Goal: Information Seeking & Learning: Learn about a topic

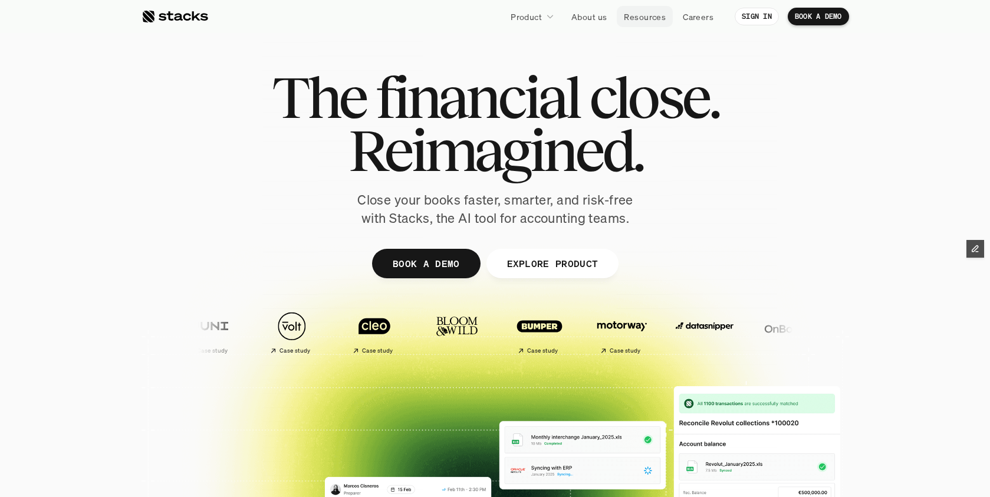
click at [648, 15] on p "Resources" at bounding box center [645, 17] width 42 height 12
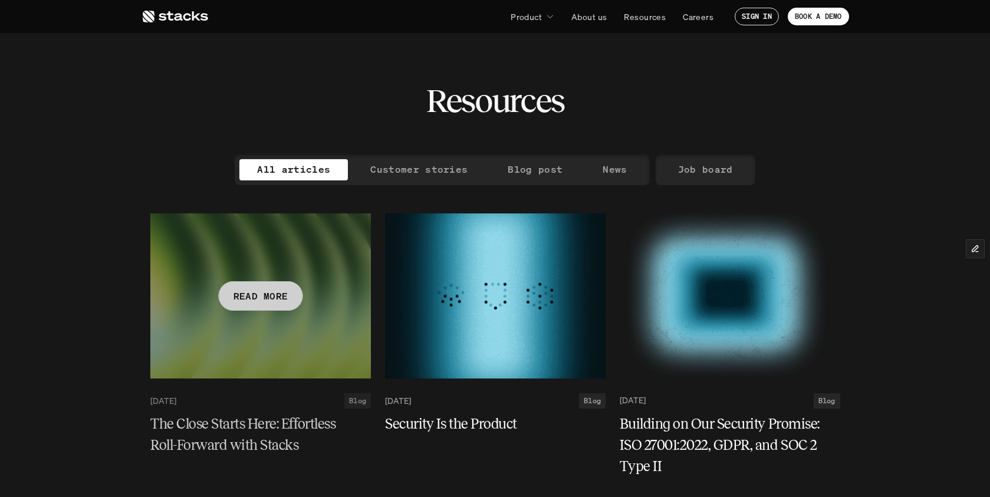
click at [232, 430] on h5 "The Close Starts Here: Effortless Roll-Forward with Stacks" at bounding box center [253, 434] width 206 height 42
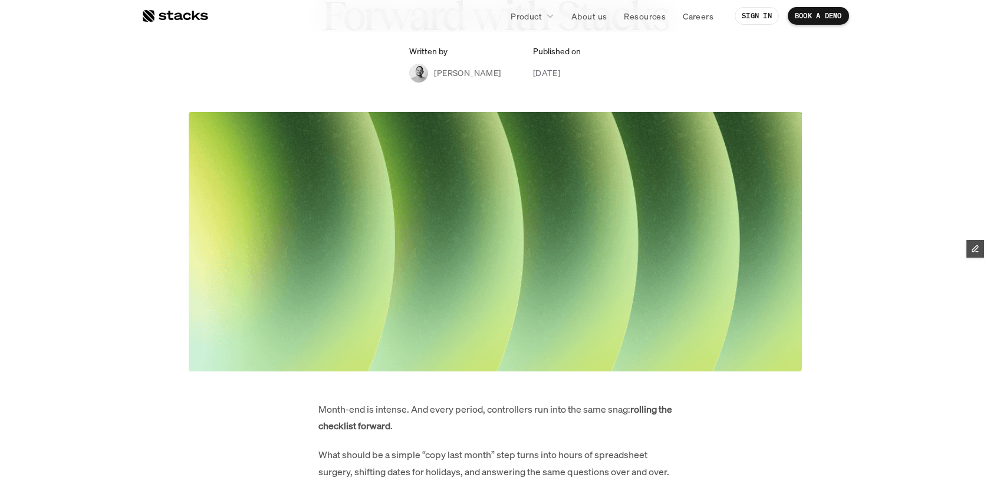
scroll to position [444, 0]
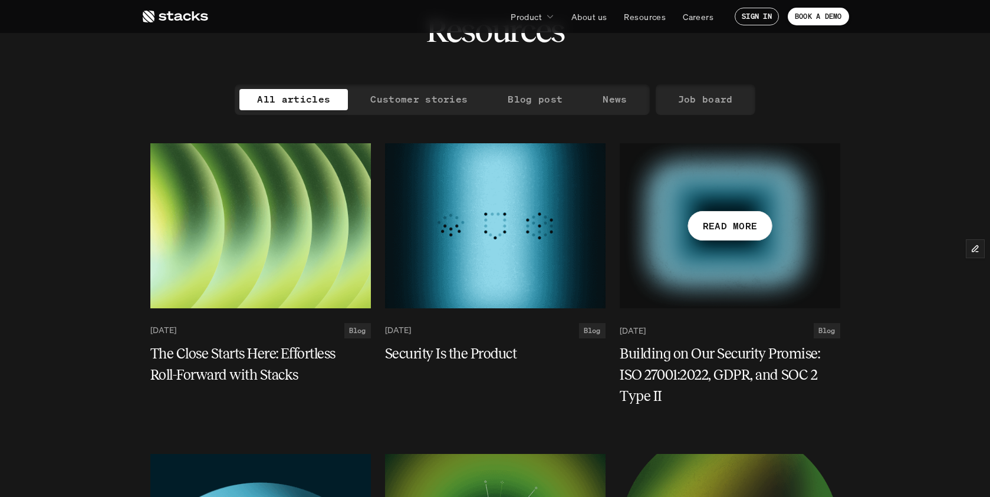
scroll to position [322, 0]
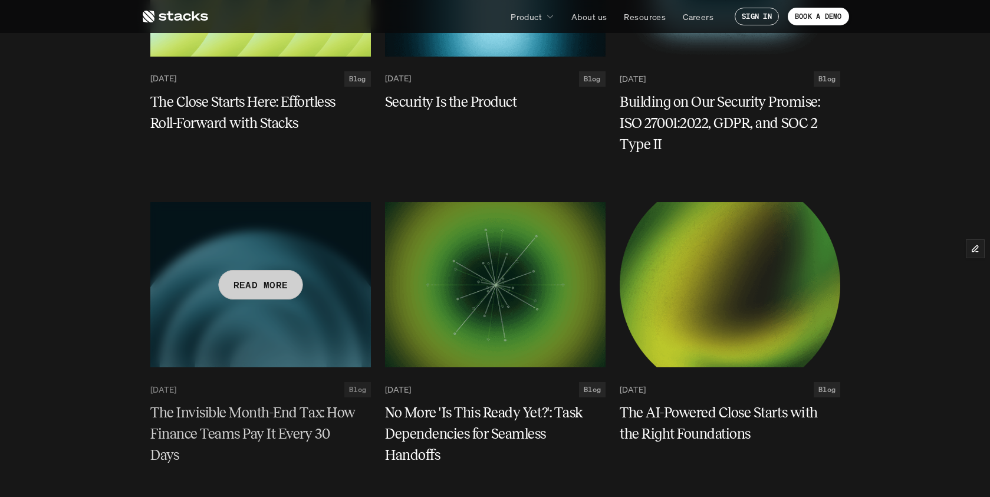
click at [213, 422] on h5 "The Invisible Month-End Tax: How Finance Teams Pay It Every 30 Days" at bounding box center [253, 434] width 206 height 64
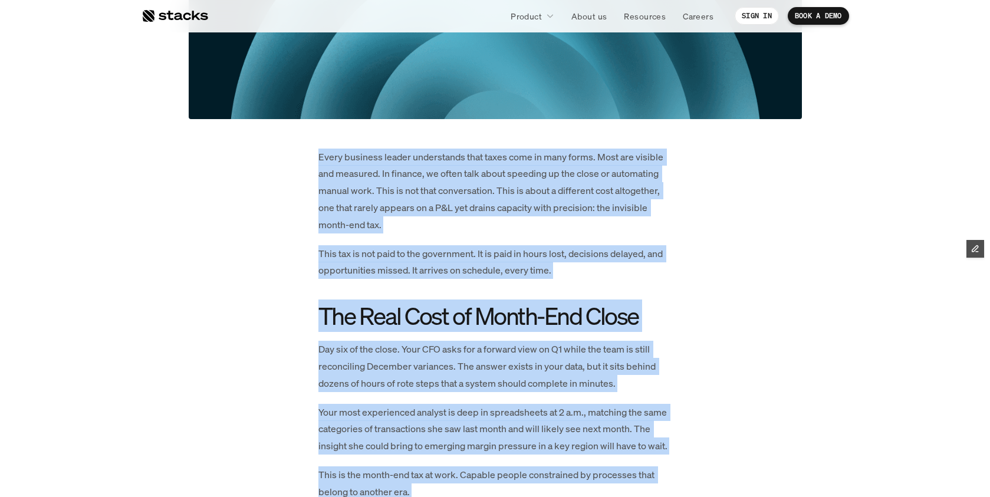
scroll to position [232, 0]
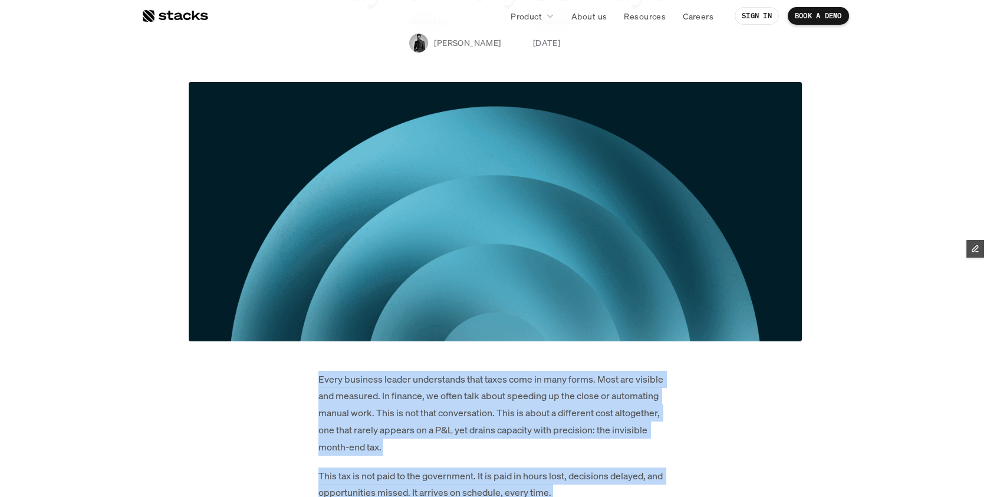
drag, startPoint x: 517, startPoint y: 389, endPoint x: 316, endPoint y: 378, distance: 201.3
copy div "Every business leader understands that taxes come in many forms. Most are visib…"
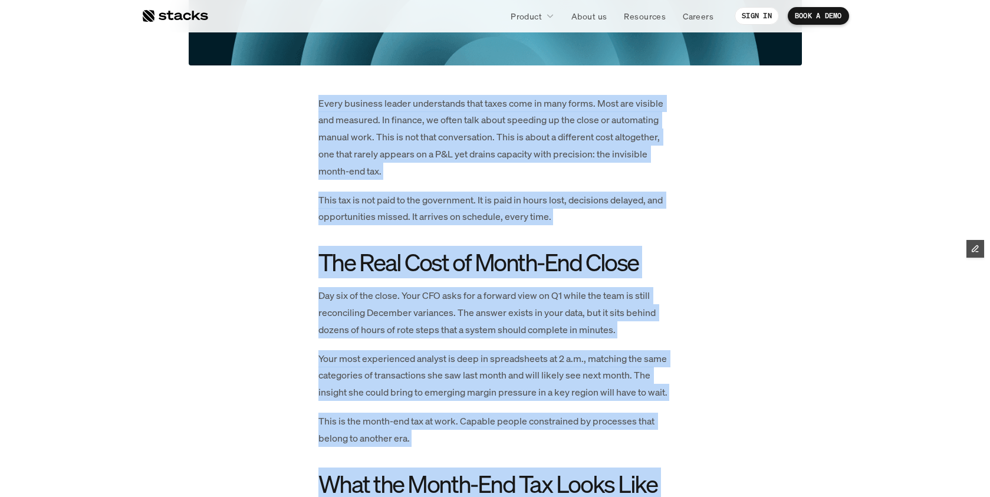
scroll to position [628, 0]
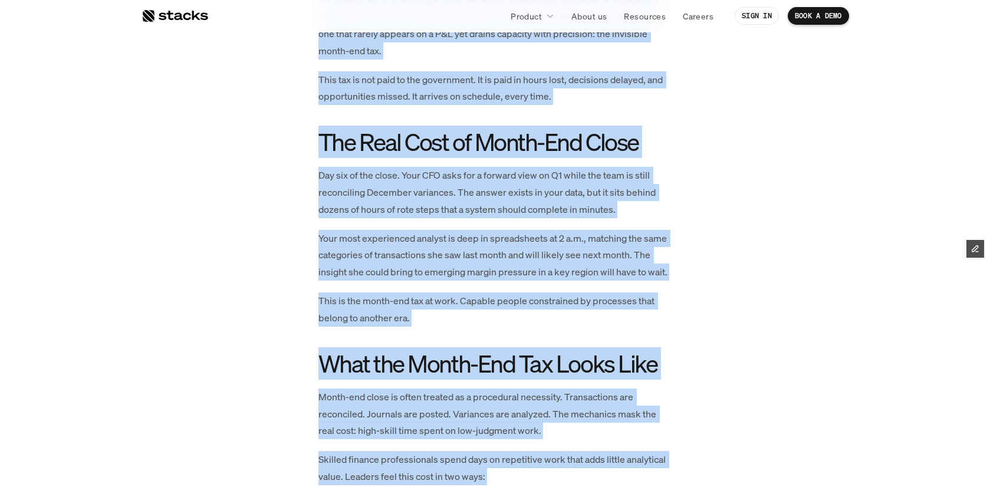
copy div "Every business leader understands that taxes come in many forms. Most are visib…"
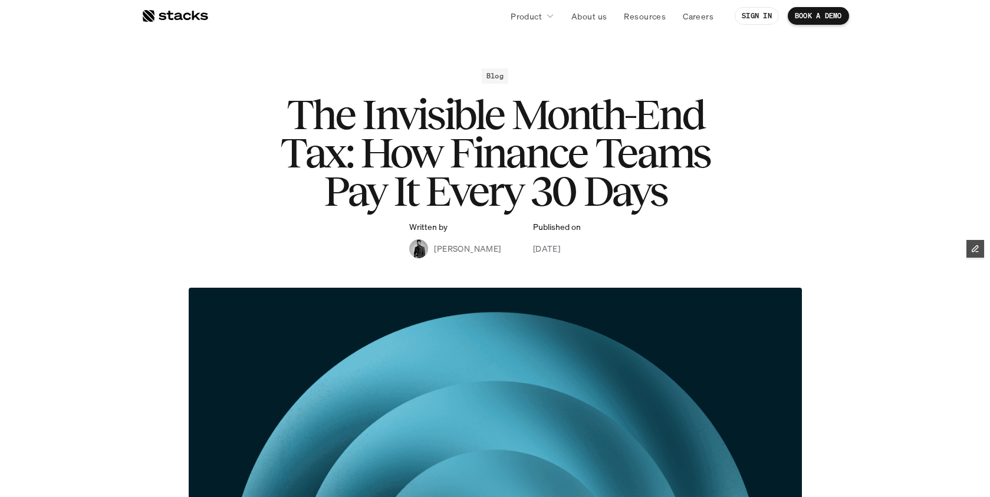
scroll to position [0, 0]
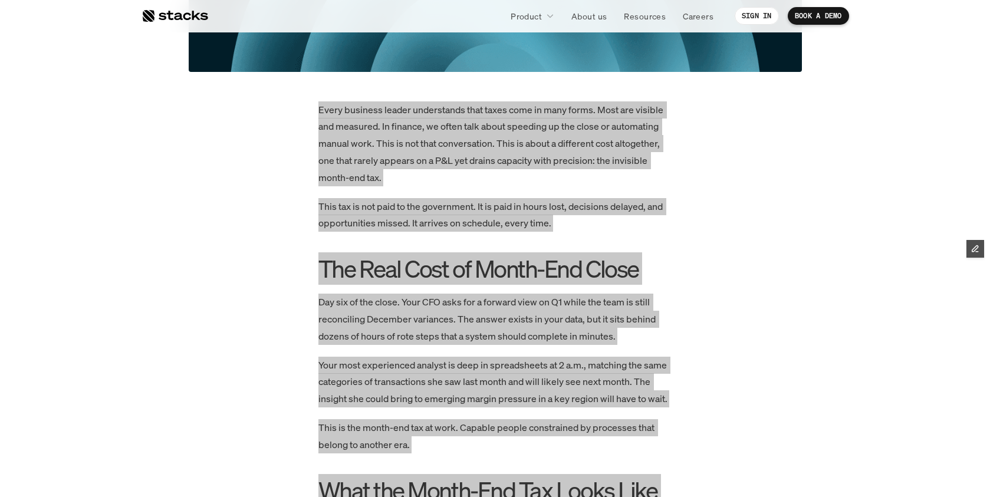
scroll to position [572, 0]
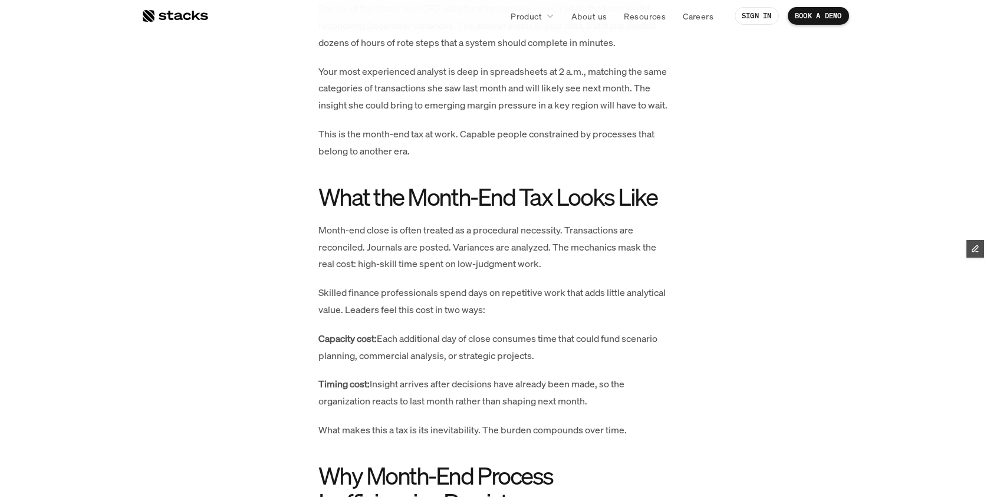
scroll to position [1182, 0]
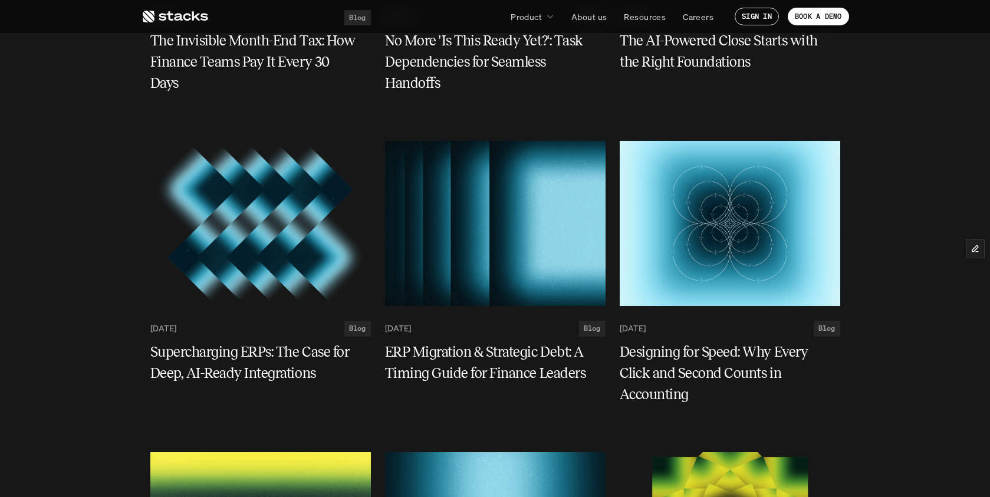
scroll to position [697, 0]
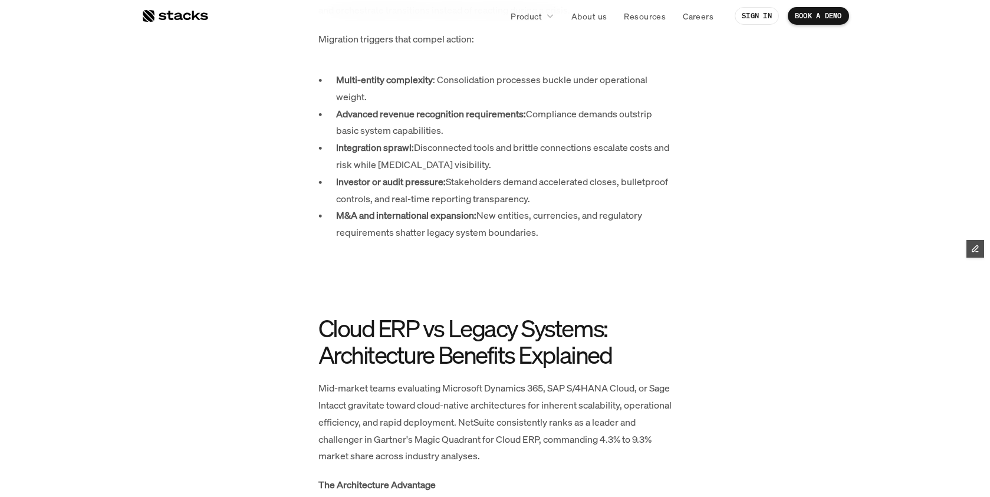
scroll to position [2203, 0]
